Goal: Navigation & Orientation: Find specific page/section

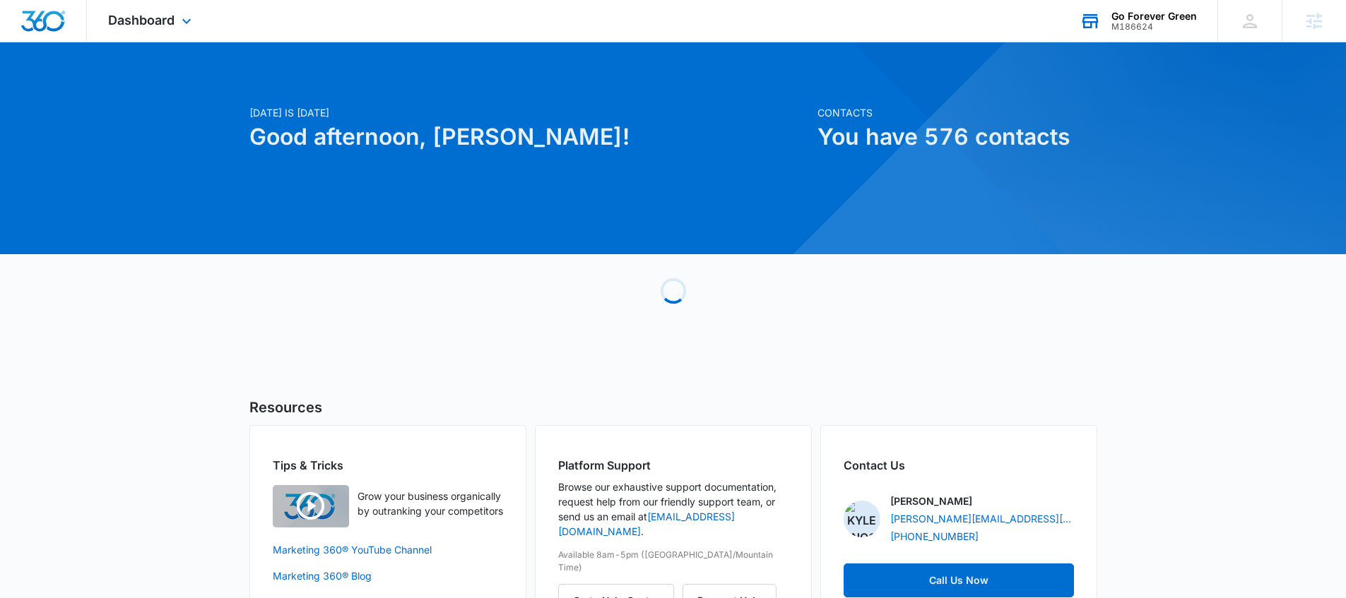
click at [1146, 25] on div "M186624" at bounding box center [1153, 27] width 85 height 10
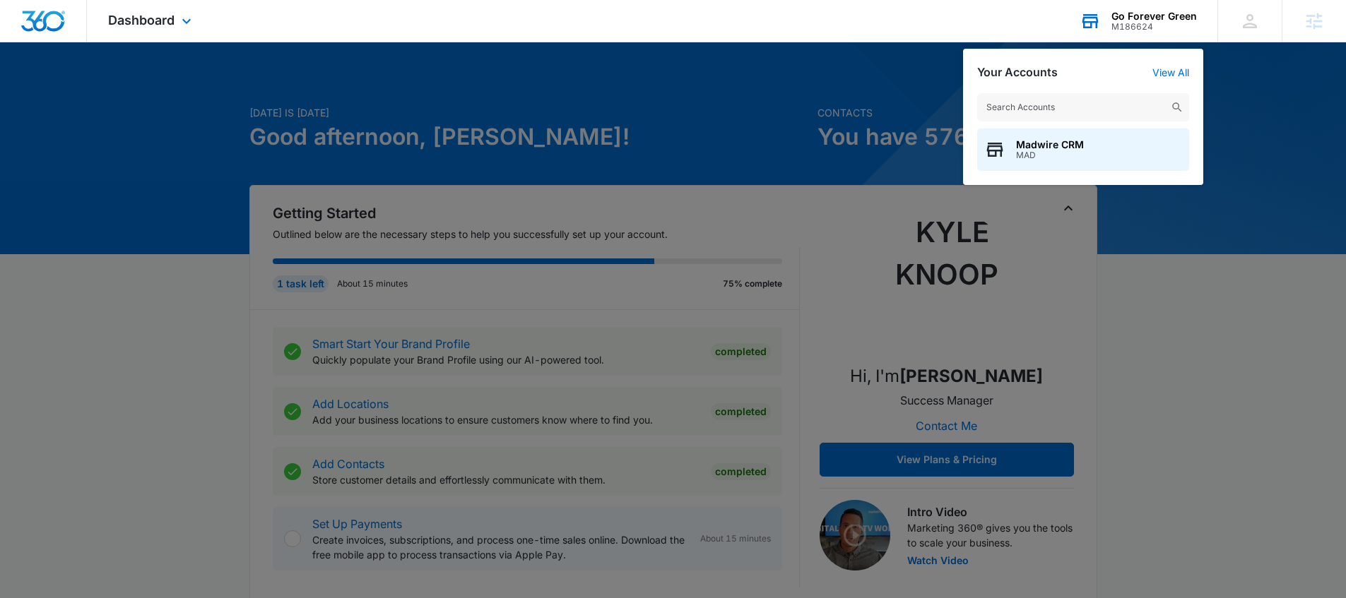
click at [1067, 105] on input "text" at bounding box center [1083, 107] width 212 height 28
type input "p"
type input "pacific dental"
click at [1050, 142] on span "Pacific Dental Studio" at bounding box center [1066, 144] width 101 height 11
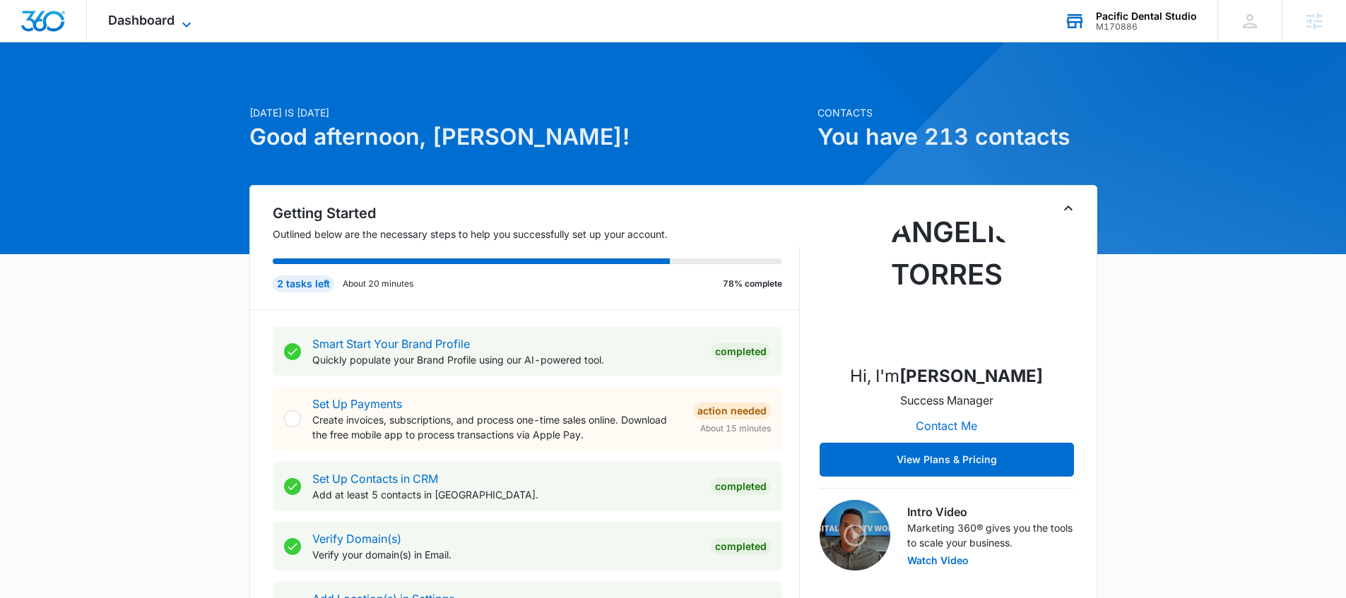
click at [184, 18] on icon at bounding box center [186, 24] width 17 height 17
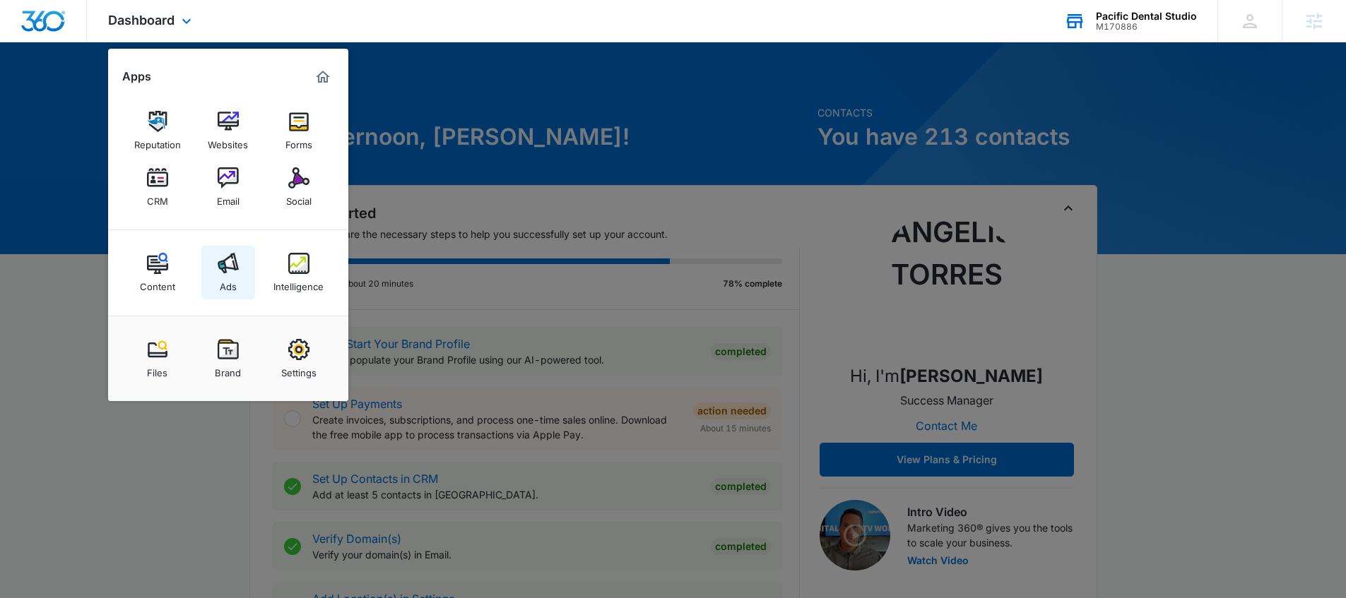
click at [237, 270] on img at bounding box center [228, 263] width 21 height 21
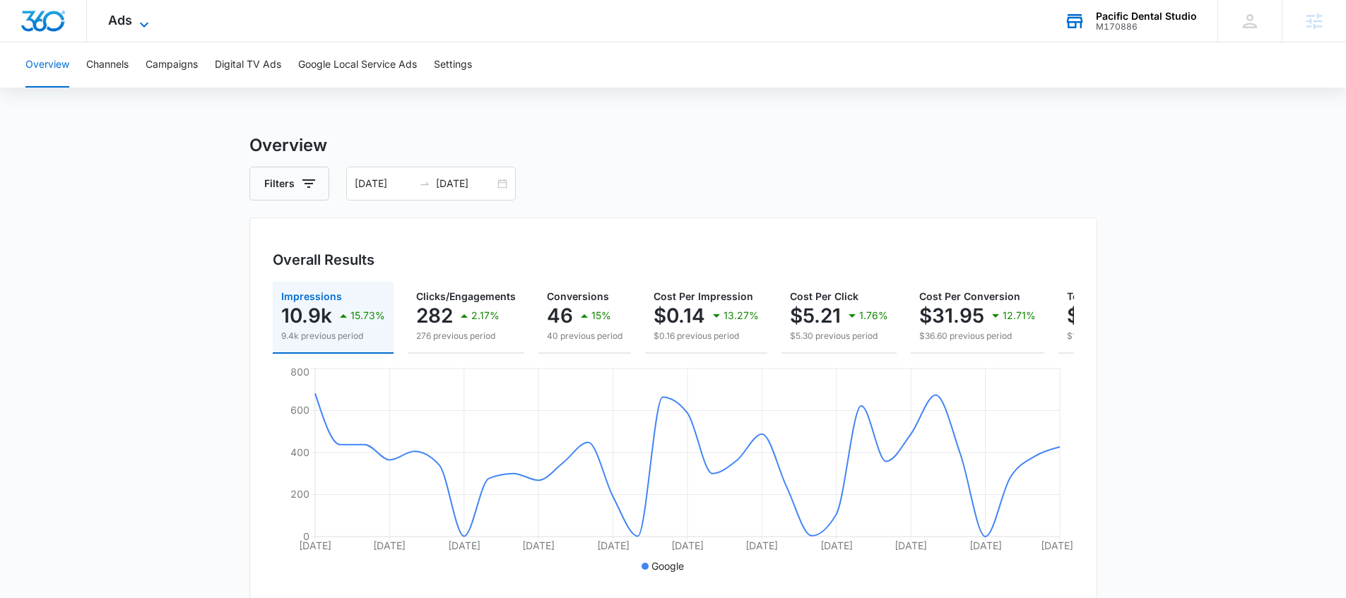
click at [136, 19] on icon at bounding box center [144, 24] width 17 height 17
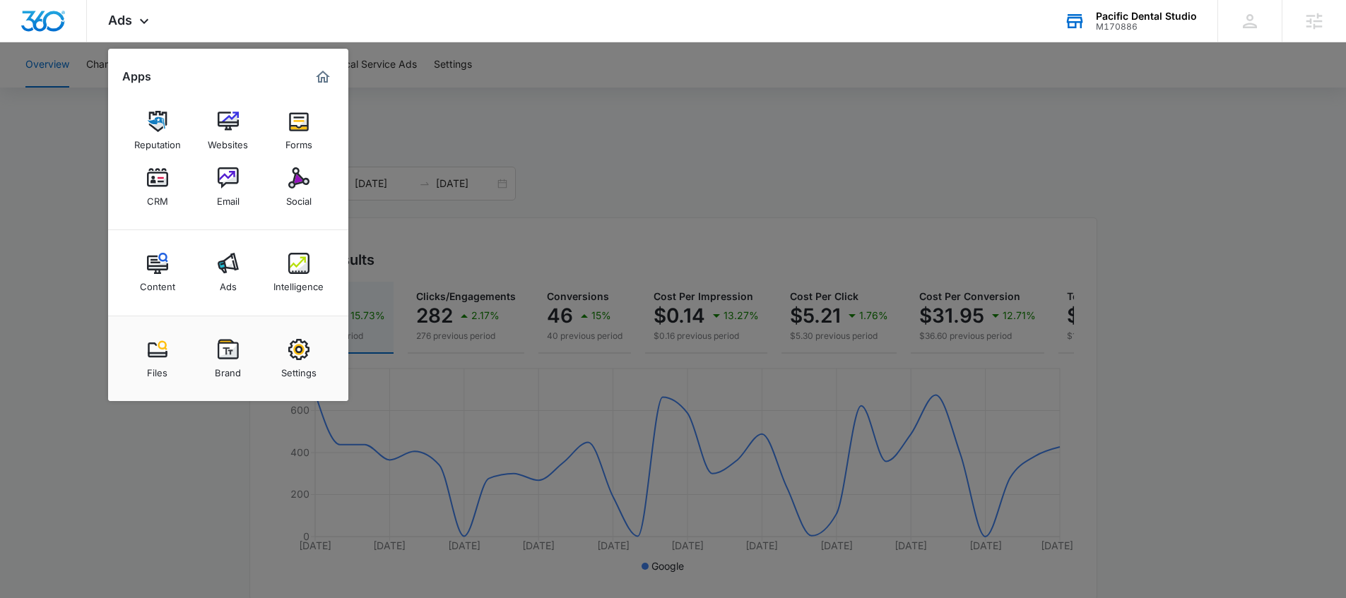
click at [57, 211] on div at bounding box center [673, 299] width 1346 height 598
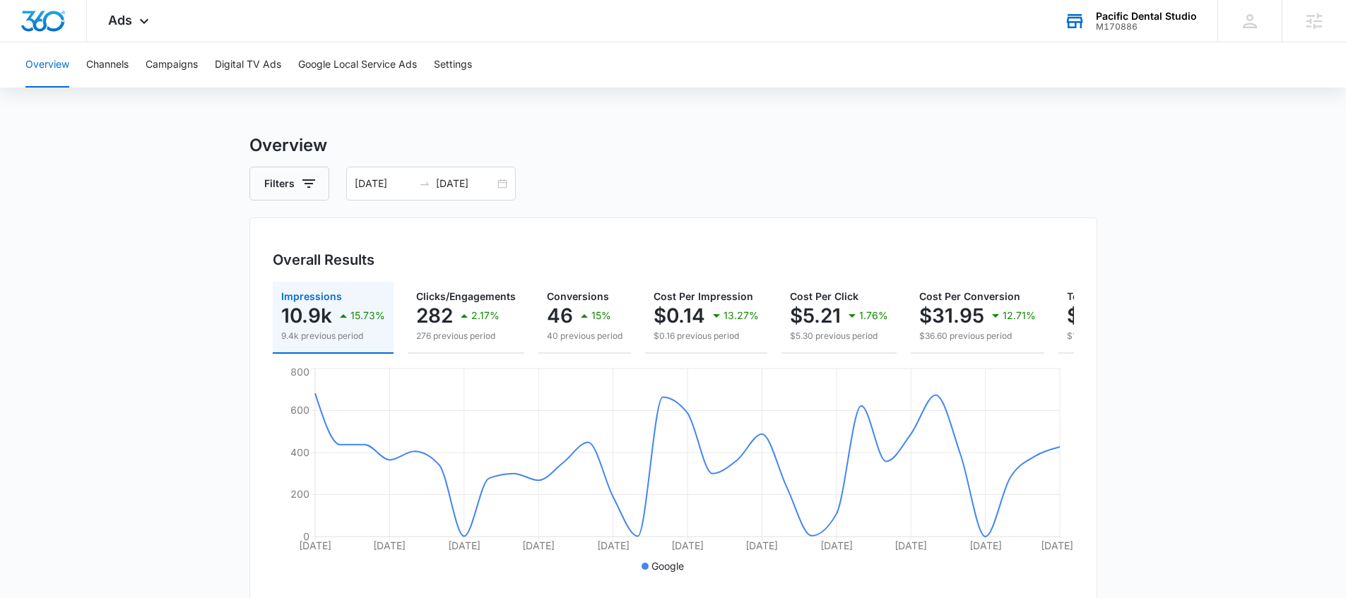
scroll to position [0, 81]
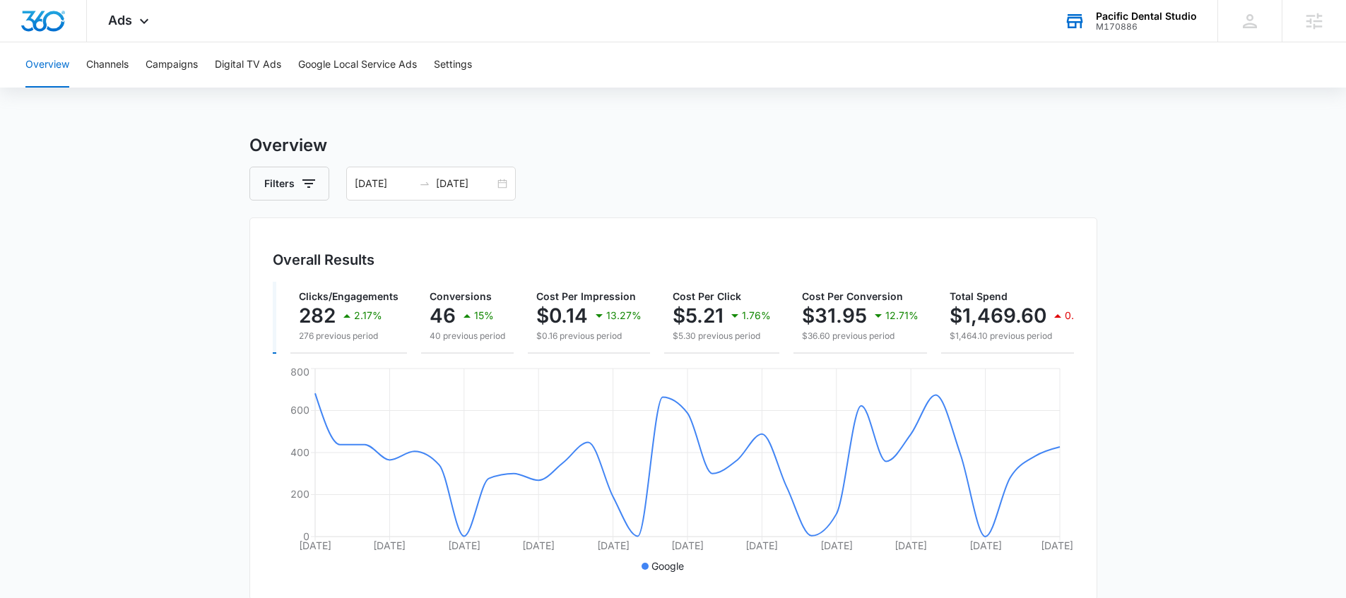
scroll to position [0, 122]
click at [194, 65] on button "Campaigns" at bounding box center [172, 64] width 52 height 45
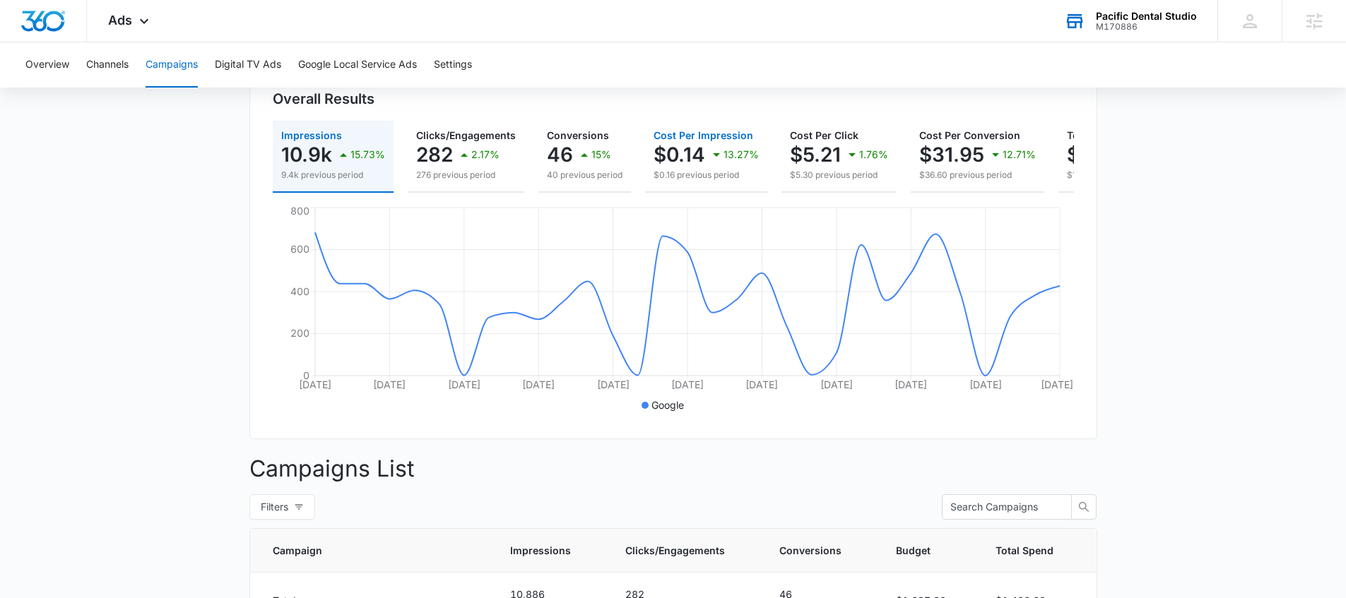
scroll to position [93, 0]
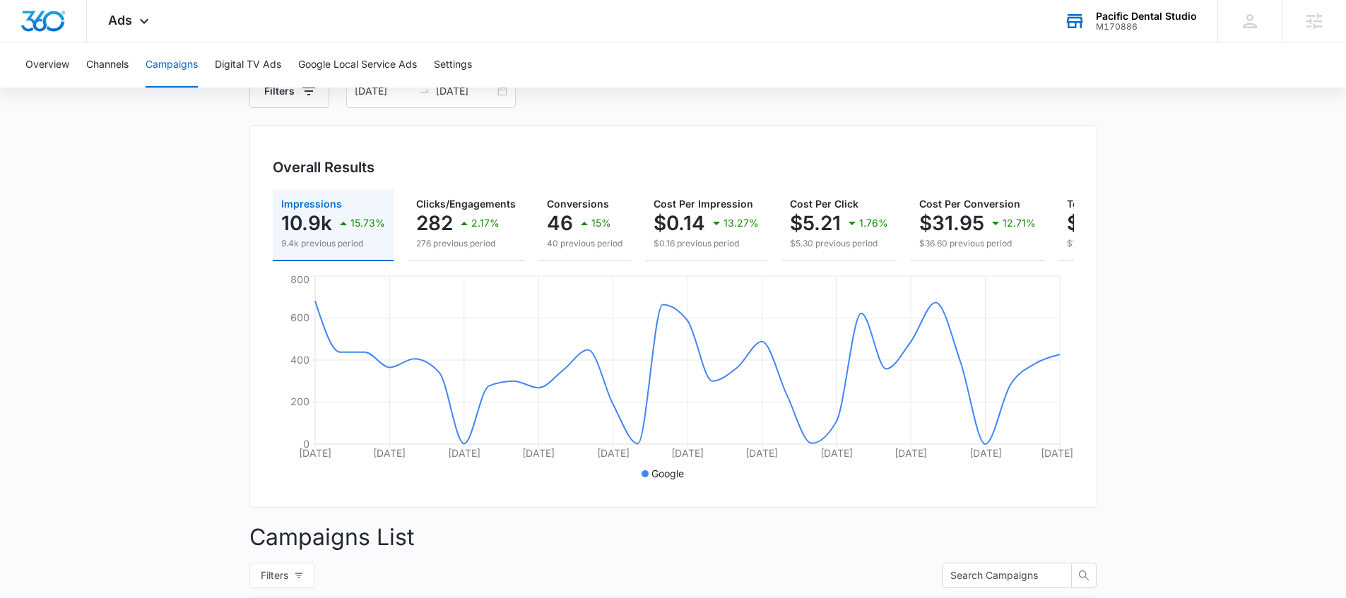
click at [1132, 18] on div "Pacific Dental Studio" at bounding box center [1146, 16] width 101 height 11
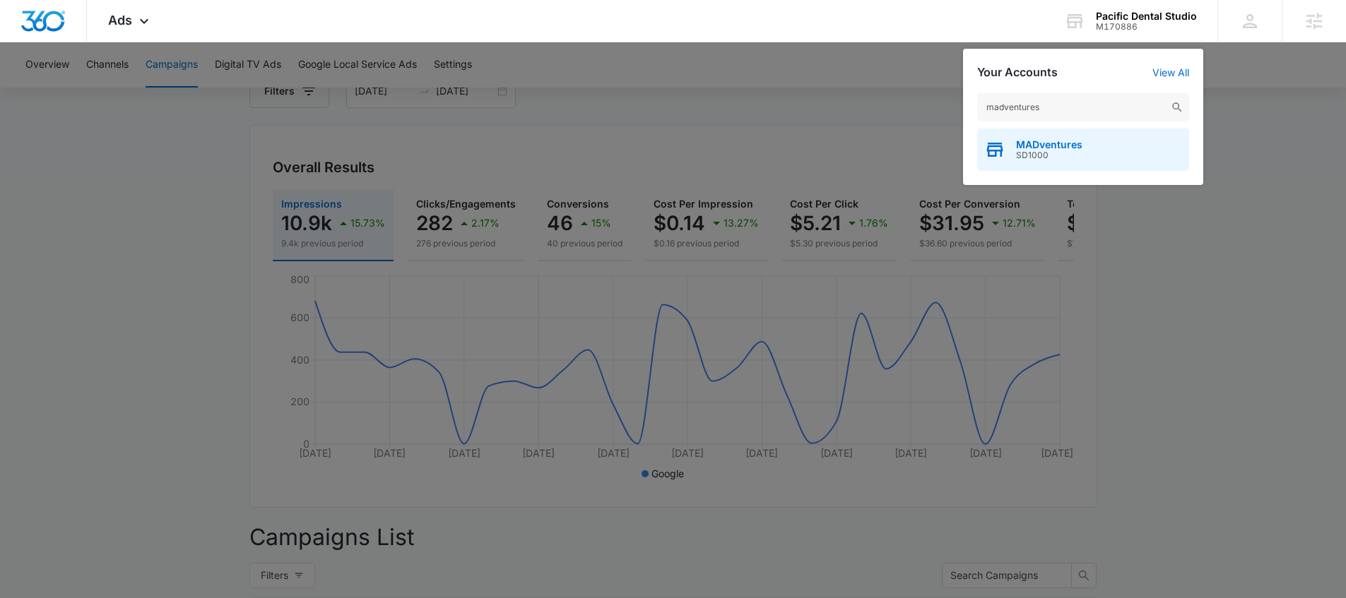
type input "madventures"
click at [1061, 143] on span "MADventures" at bounding box center [1049, 144] width 66 height 11
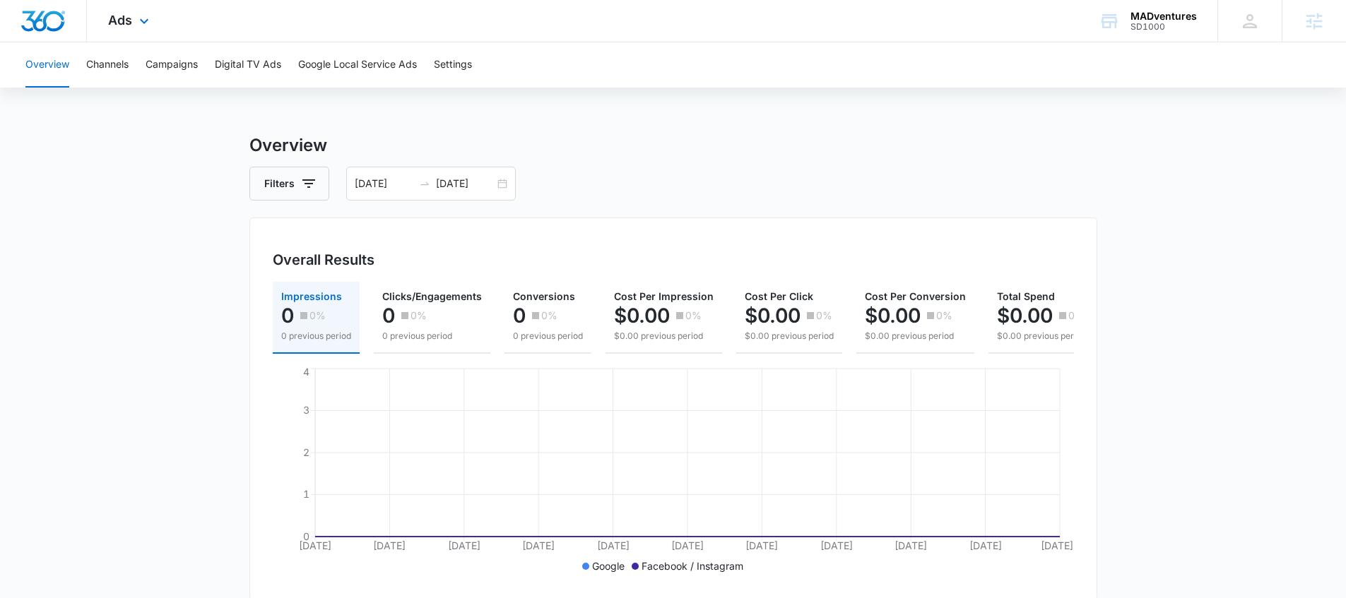
click at [153, 19] on div "Ads Apps Reputation Websites Forms CRM Email Social Shop Content Ads Intelligen…" at bounding box center [130, 21] width 87 height 42
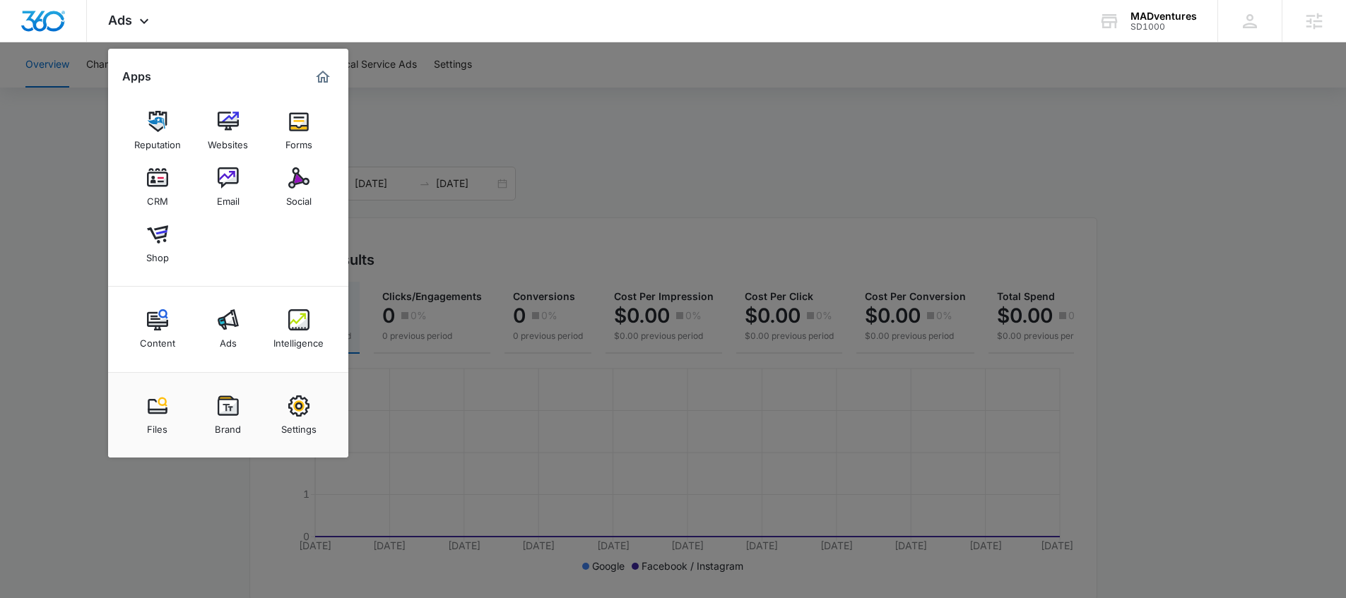
click at [829, 189] on div at bounding box center [673, 299] width 1346 height 598
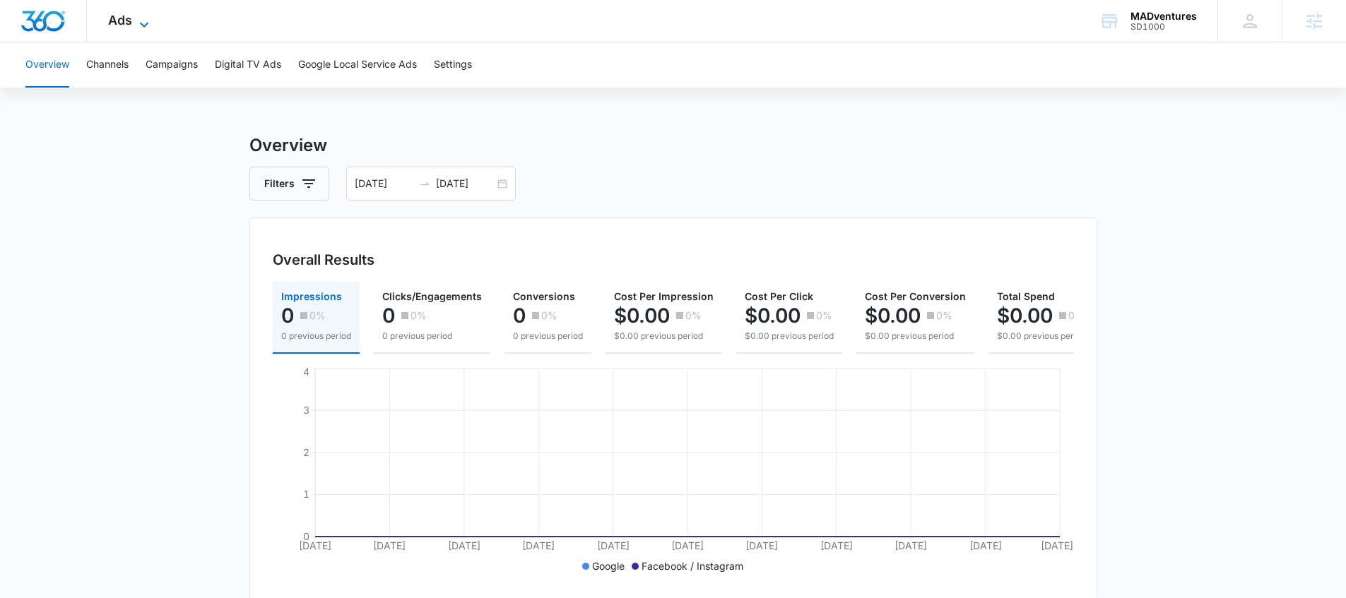
click at [141, 17] on icon at bounding box center [144, 24] width 17 height 17
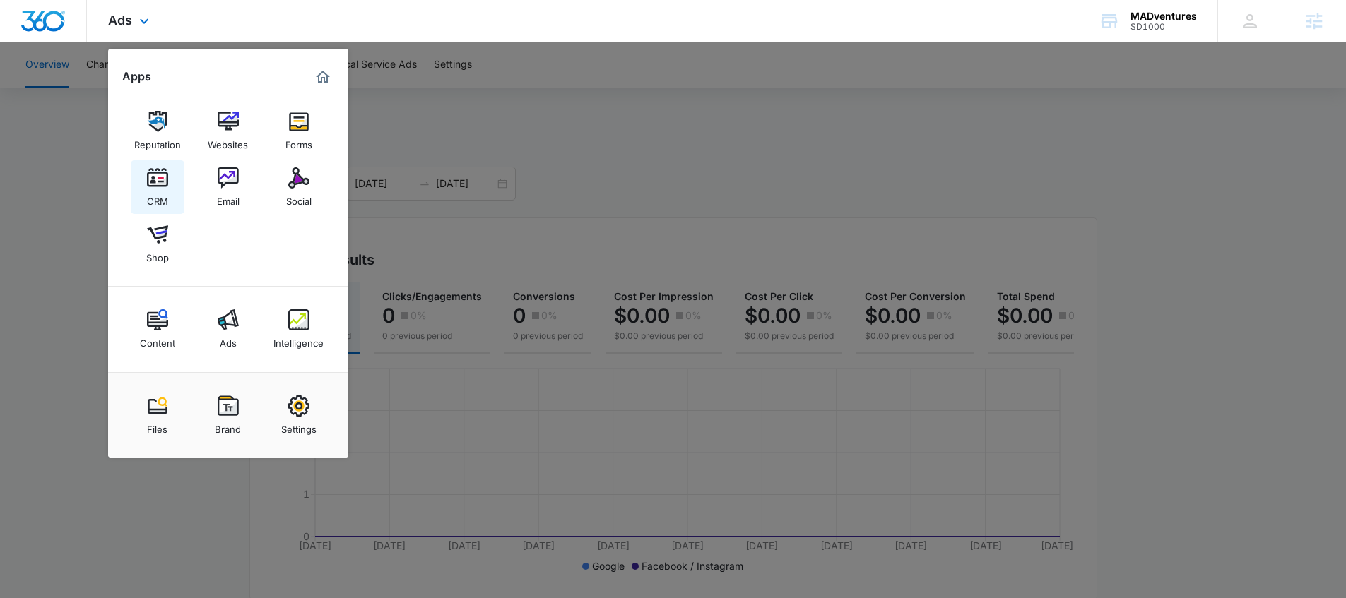
click at [157, 184] on img at bounding box center [157, 177] width 21 height 21
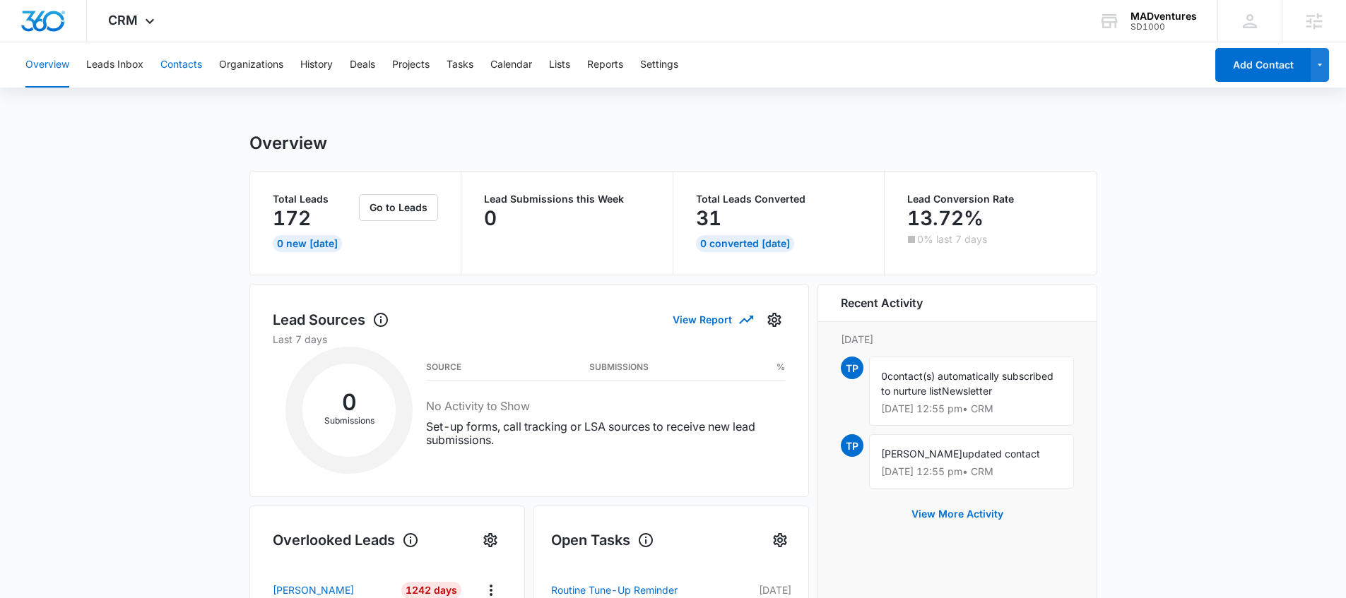
click at [177, 57] on button "Contacts" at bounding box center [181, 64] width 42 height 45
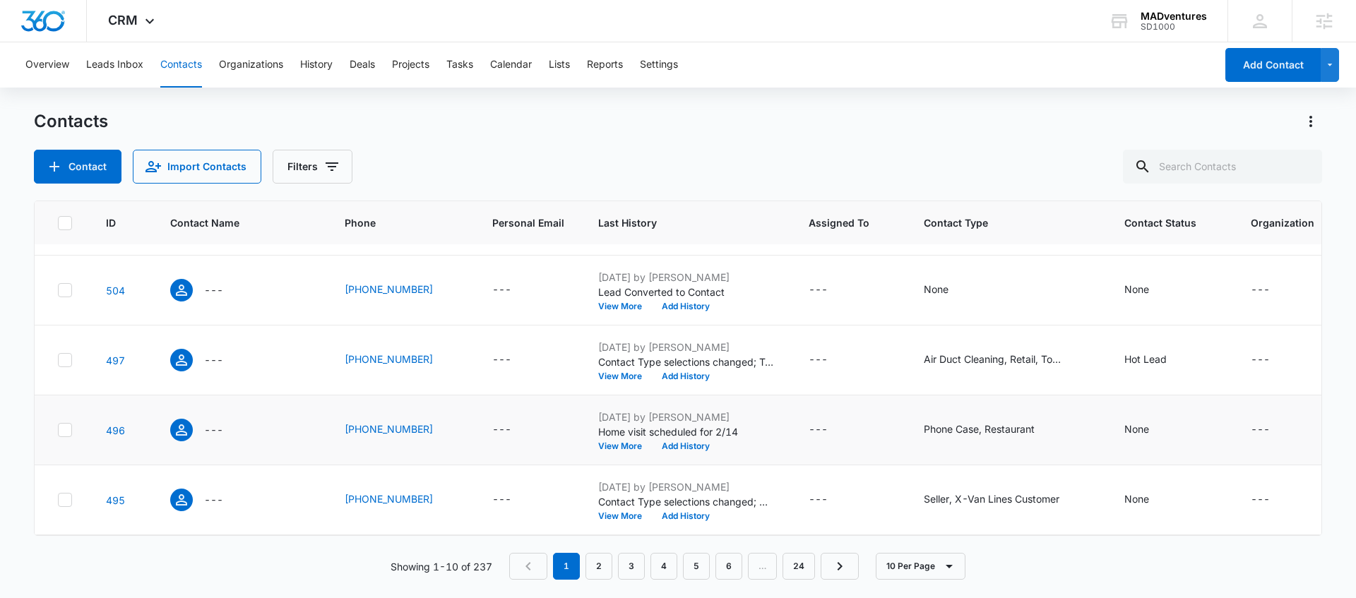
scroll to position [419, 0]
click at [220, 493] on p "---" at bounding box center [213, 500] width 19 height 15
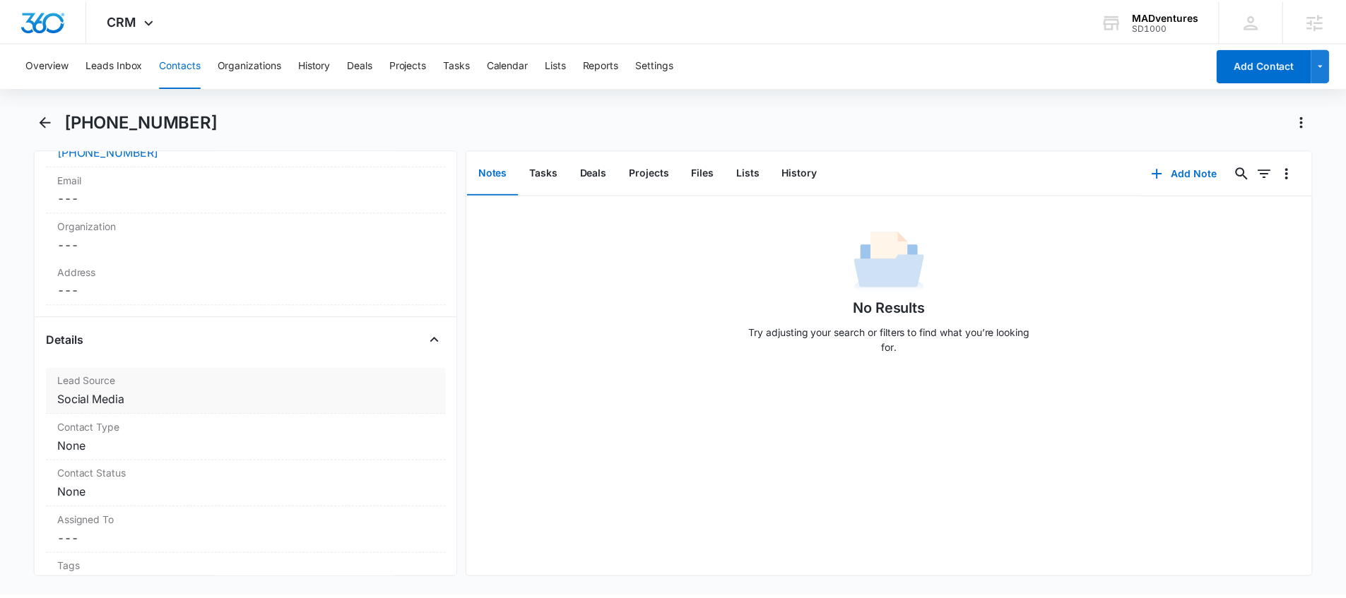
scroll to position [357, 0]
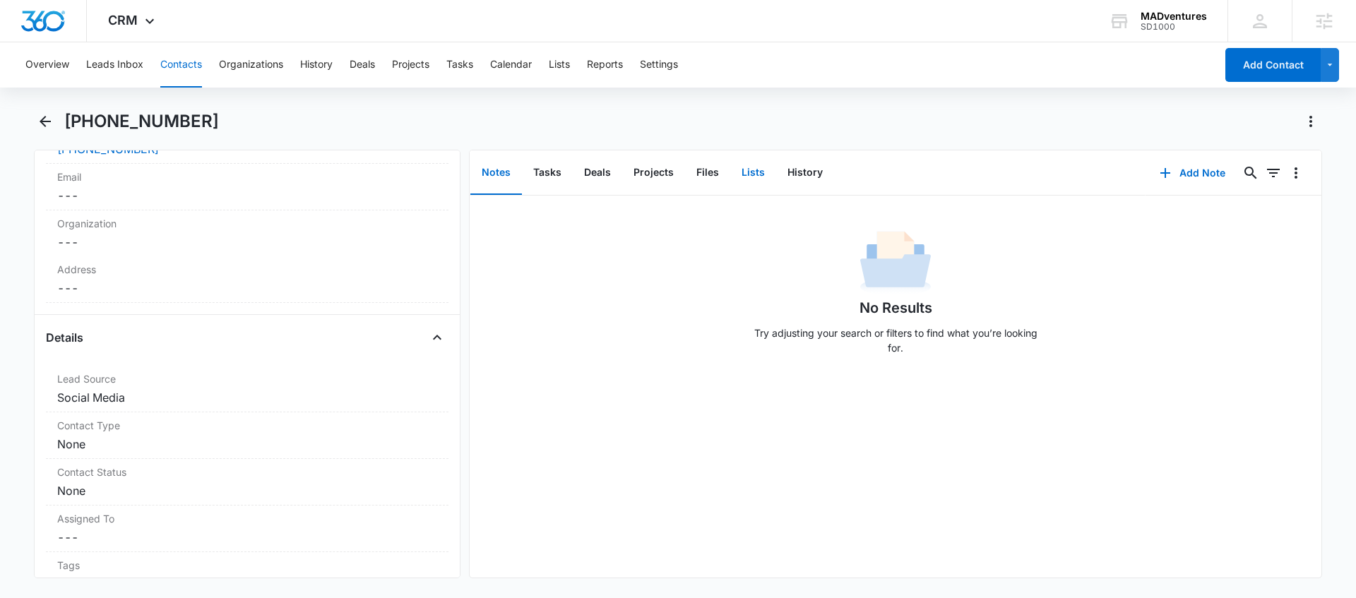
click at [754, 169] on button "Lists" at bounding box center [753, 173] width 46 height 44
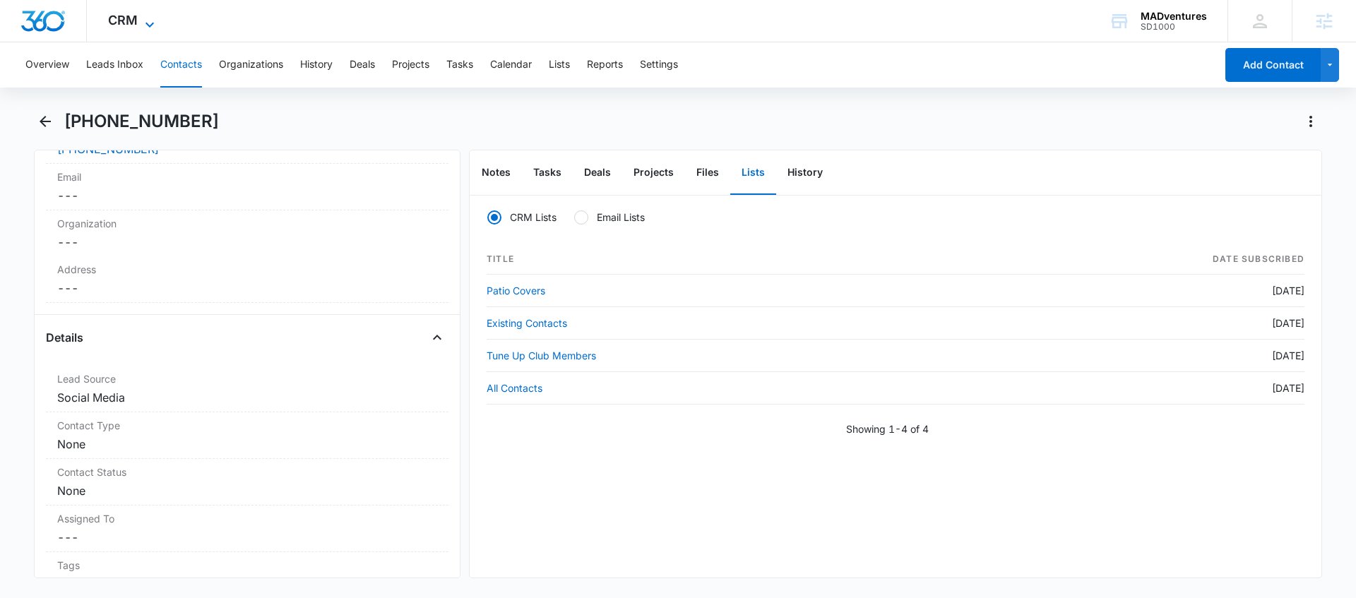
click at [135, 21] on span "CRM" at bounding box center [123, 20] width 30 height 15
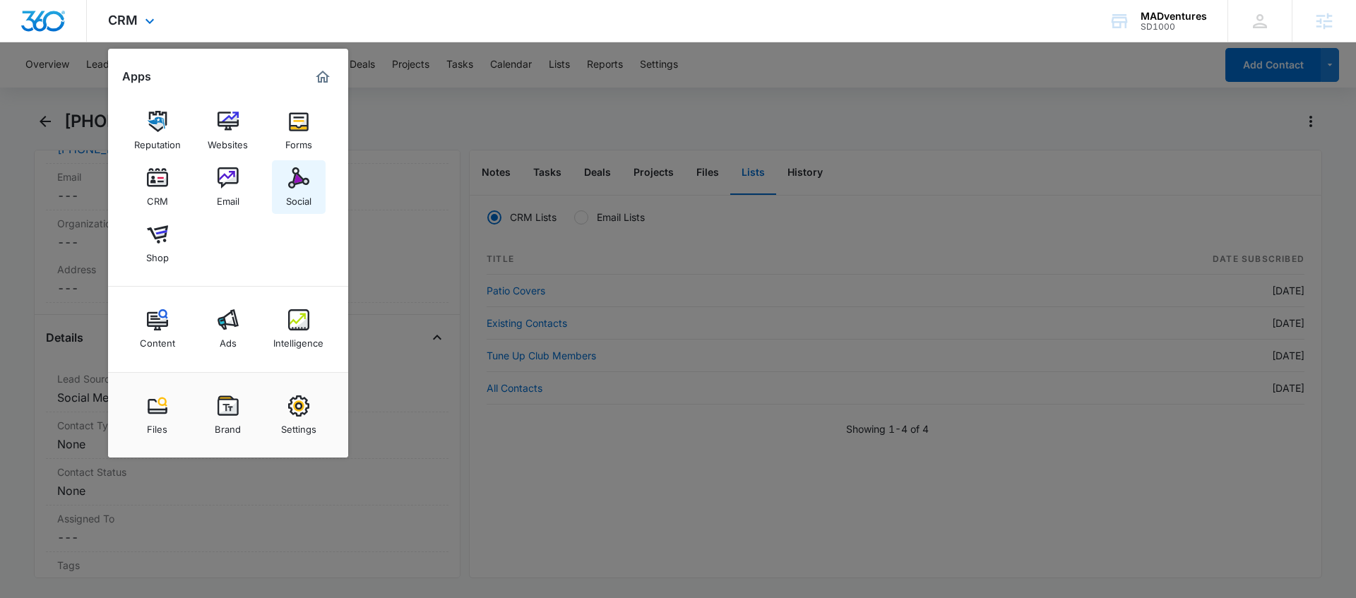
click at [297, 191] on div "Social" at bounding box center [298, 198] width 25 height 18
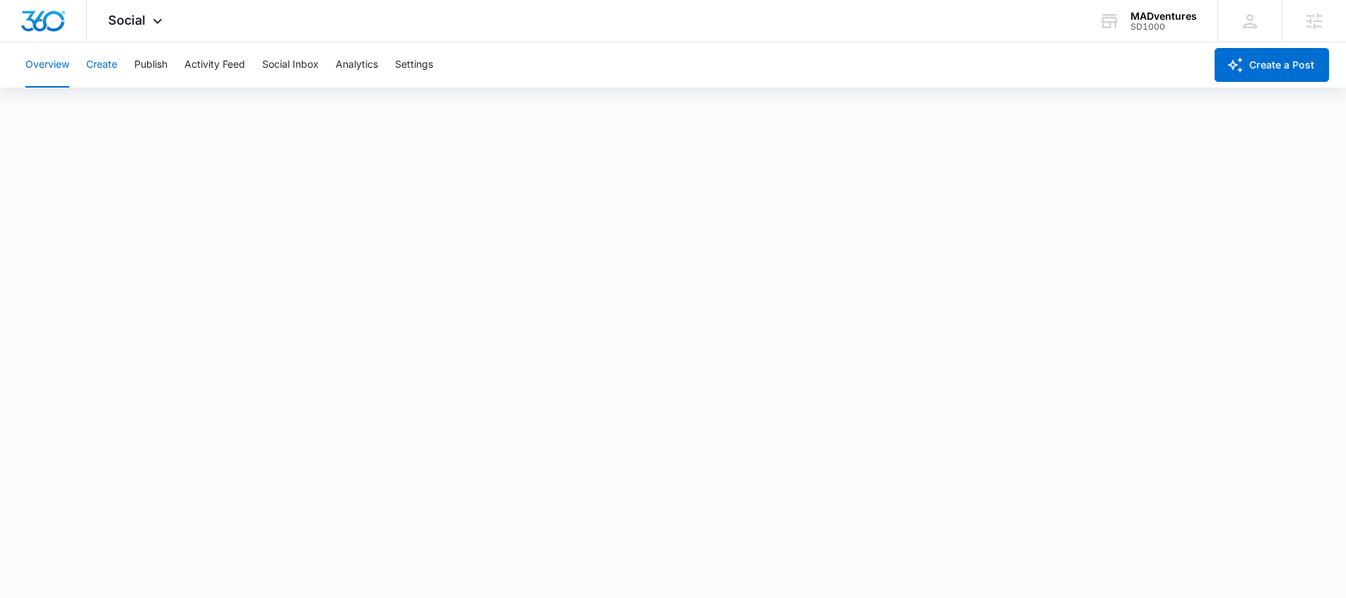
click at [108, 68] on button "Create" at bounding box center [101, 64] width 31 height 45
click at [160, 58] on button "Publish" at bounding box center [150, 64] width 33 height 45
click at [304, 64] on button "Social Inbox" at bounding box center [290, 64] width 57 height 45
click at [360, 60] on button "Analytics" at bounding box center [357, 64] width 42 height 45
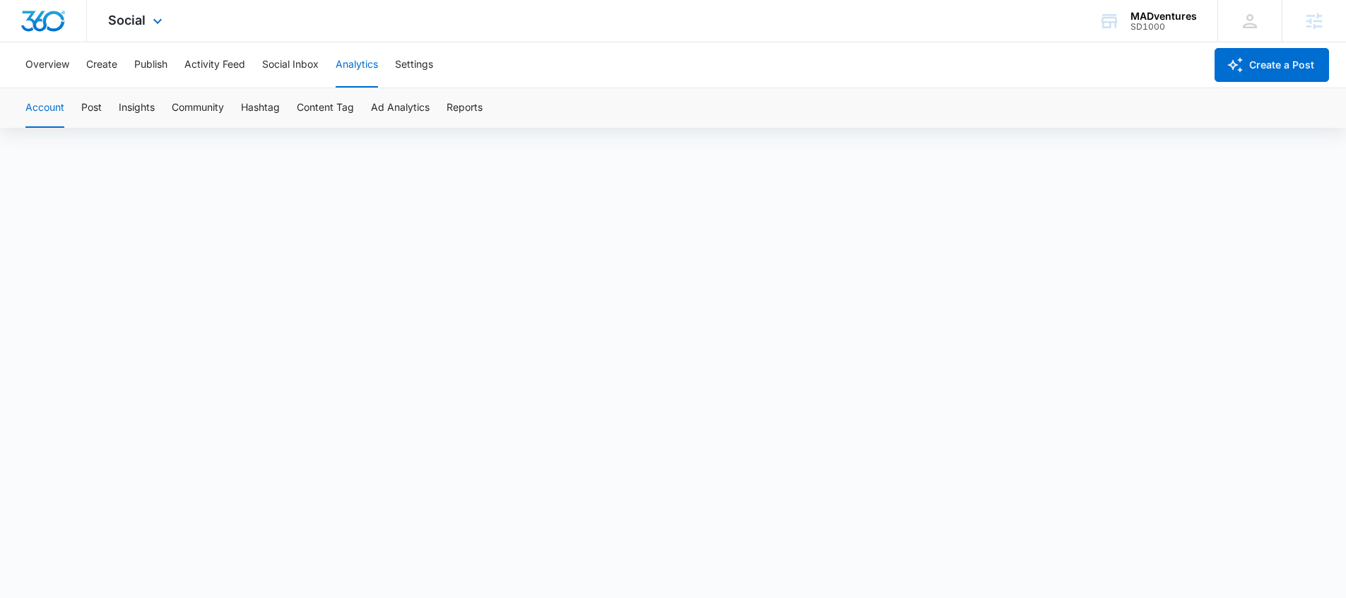
drag, startPoint x: 184, startPoint y: 21, endPoint x: 171, endPoint y: 18, distance: 13.7
click at [181, 21] on div "Social Apps Reputation Websites Forms CRM Email Social Shop Content Ads Intelli…" at bounding box center [137, 21] width 100 height 42
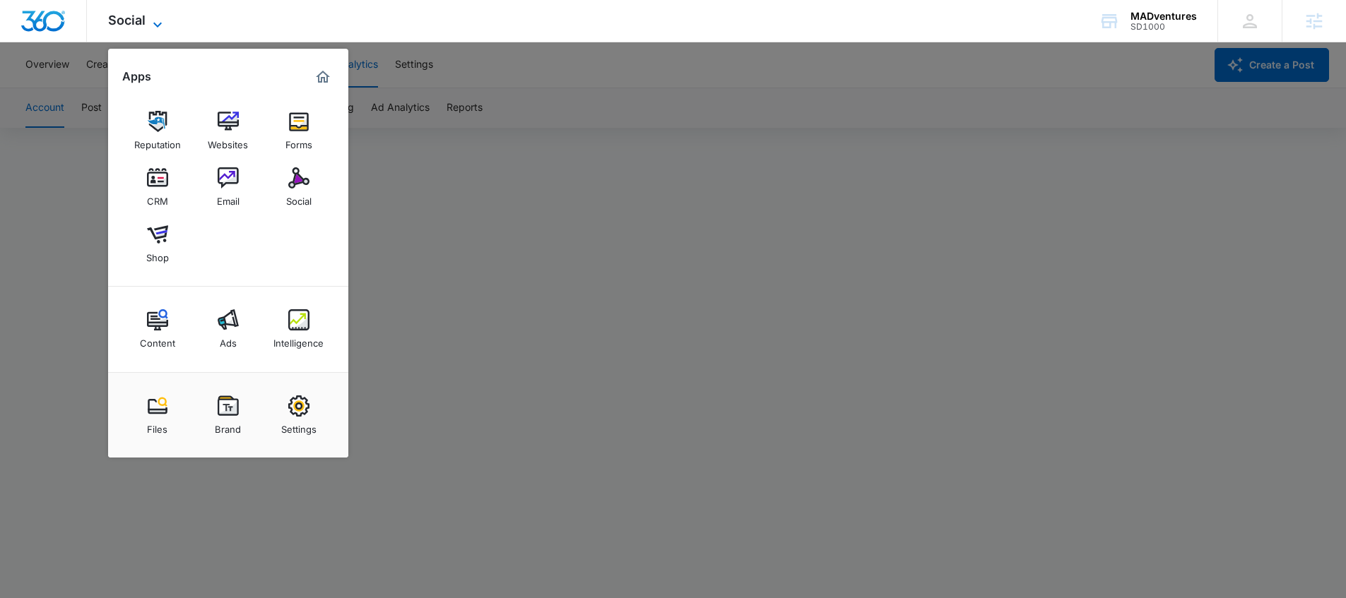
click at [165, 16] on icon at bounding box center [157, 24] width 17 height 17
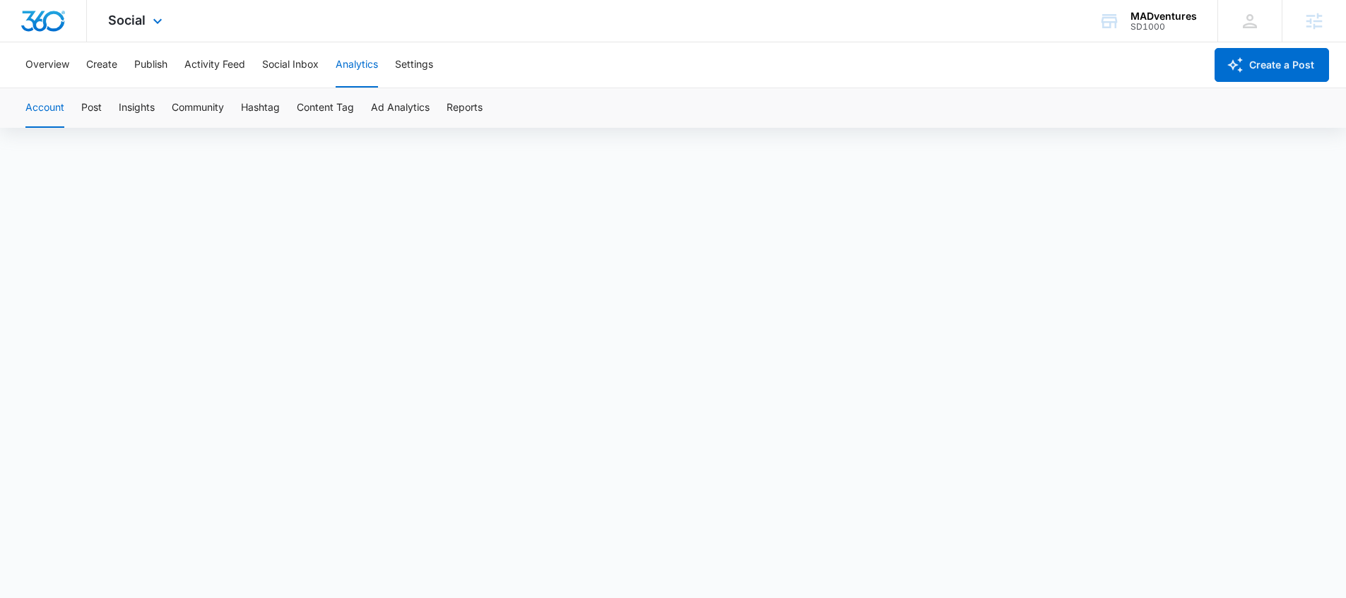
click at [165, 19] on div "Social Apps Reputation Websites Forms CRM Email Social Shop Content Ads Intelli…" at bounding box center [137, 21] width 100 height 42
